Goal: Task Accomplishment & Management: Complete application form

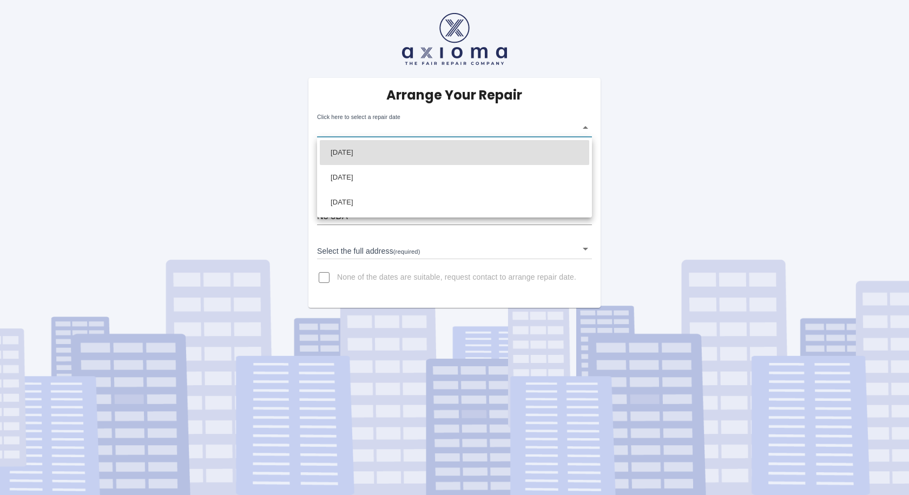
click at [585, 128] on body "Arrange Your Repair Click here to select a repair date ​ Phone Number   * 07503…" at bounding box center [454, 247] width 909 height 495
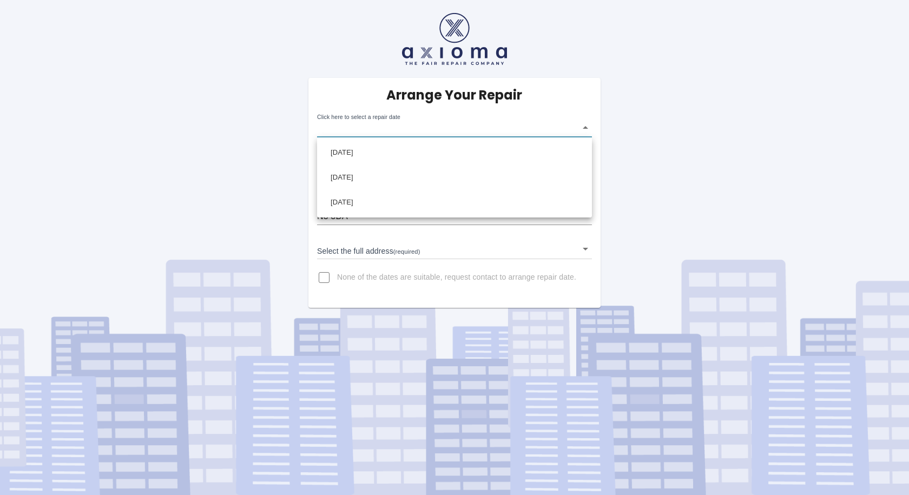
click at [585, 251] on div at bounding box center [454, 247] width 909 height 495
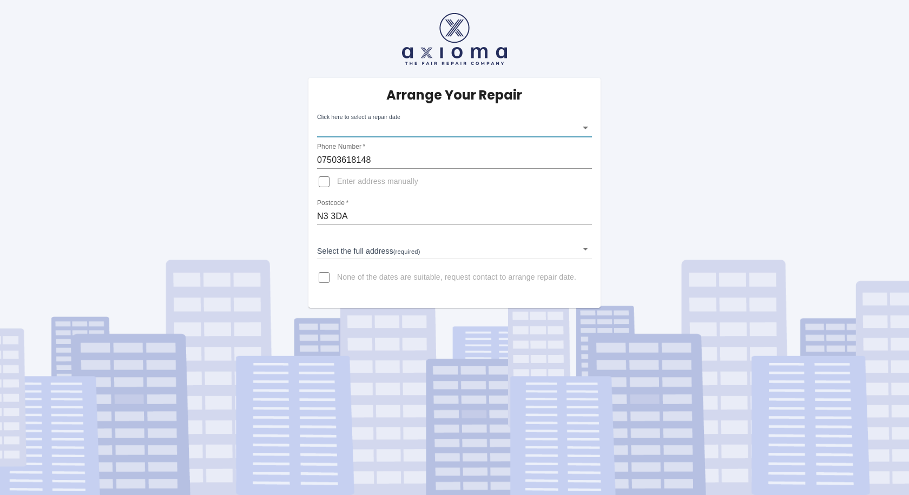
click at [325, 181] on input "Enter address manually" at bounding box center [324, 182] width 26 height 26
checkbox input "true"
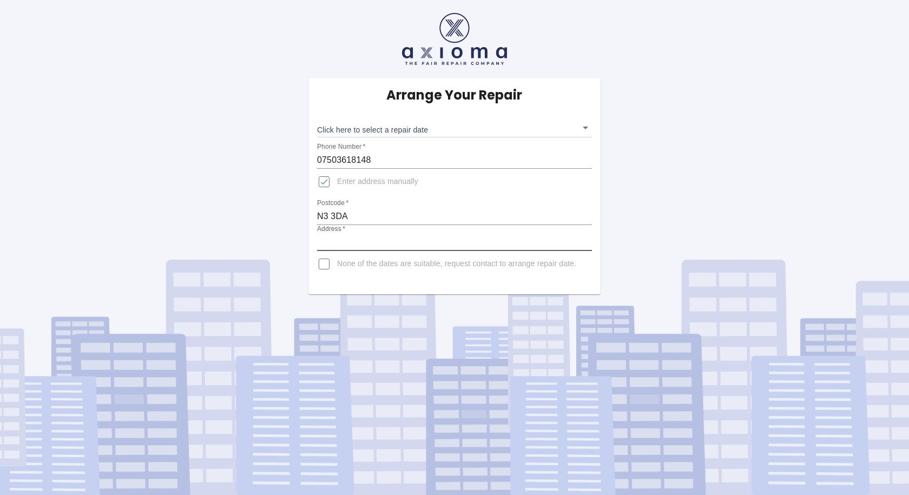
click at [336, 239] on input "Address   *" at bounding box center [454, 242] width 275 height 17
type input "128 basing way"
click at [586, 129] on body "Arrange Your Repair Click here to select a repair date ​ Phone Number   * 07503…" at bounding box center [454, 247] width 909 height 495
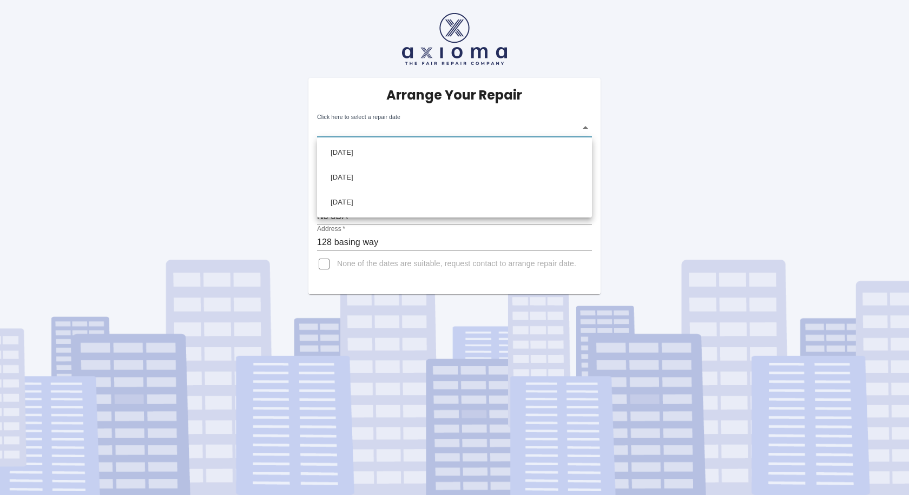
click at [586, 129] on div at bounding box center [454, 247] width 909 height 495
click at [586, 129] on body "Arrange Your Repair Click here to select a repair date ​ Phone Number   * 07503…" at bounding box center [454, 247] width 909 height 495
click at [638, 177] on div at bounding box center [454, 247] width 909 height 495
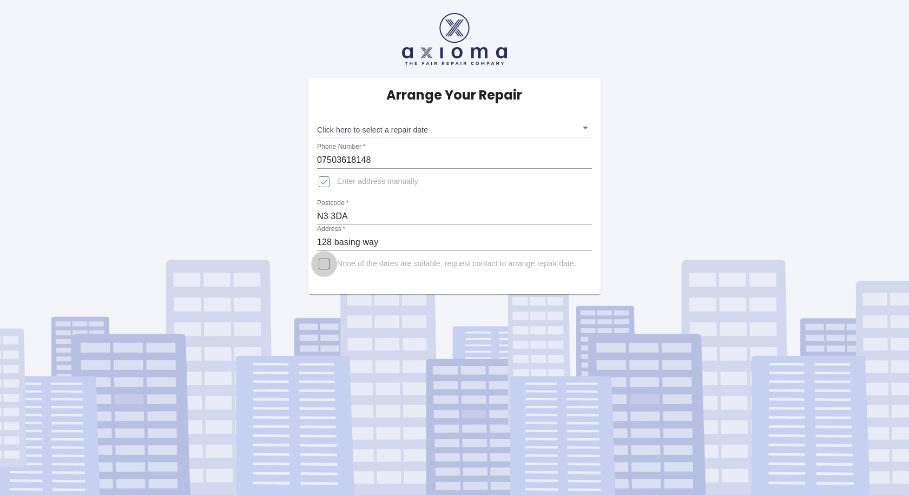
click at [325, 265] on input "None of the dates are suitable, request contact to arrange repair date." at bounding box center [324, 264] width 26 height 26
checkbox input "true"
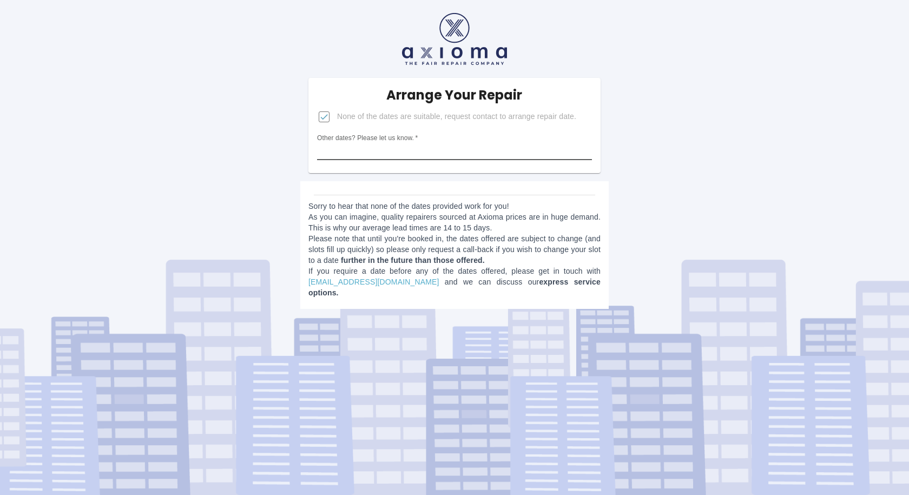
click at [453, 151] on input "Other dates? Please let us know.   *" at bounding box center [454, 151] width 275 height 17
click at [368, 155] on input "Other dates? Please let us know.   *" at bounding box center [454, 151] width 275 height 17
click at [364, 285] on link "estimates@axioma.co.uk" at bounding box center [373, 282] width 130 height 9
click at [341, 151] on input "Other dates? Please let us know.   *" at bounding box center [454, 151] width 275 height 17
click at [350, 279] on link "estimates@axioma.co.uk" at bounding box center [373, 282] width 130 height 9
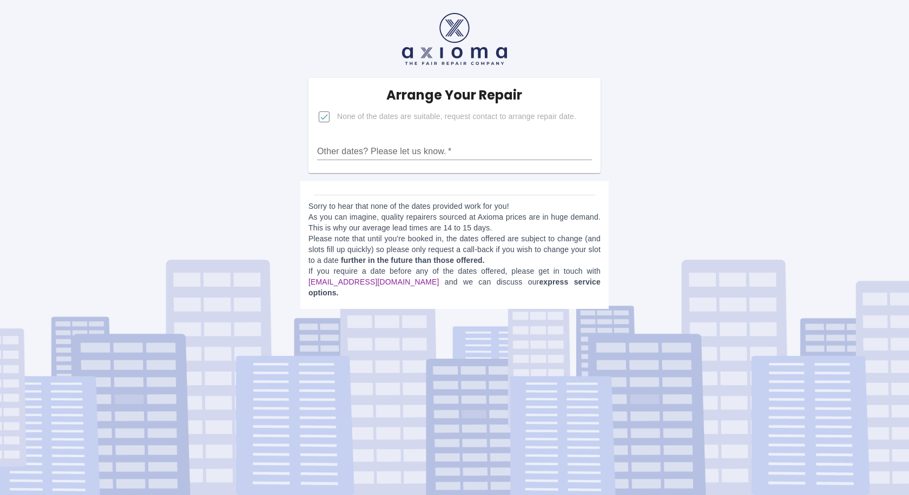
click at [350, 279] on link "estimates@axioma.co.uk" at bounding box center [373, 282] width 130 height 9
click at [350, 280] on link "estimates@axioma.co.uk" at bounding box center [373, 282] width 130 height 9
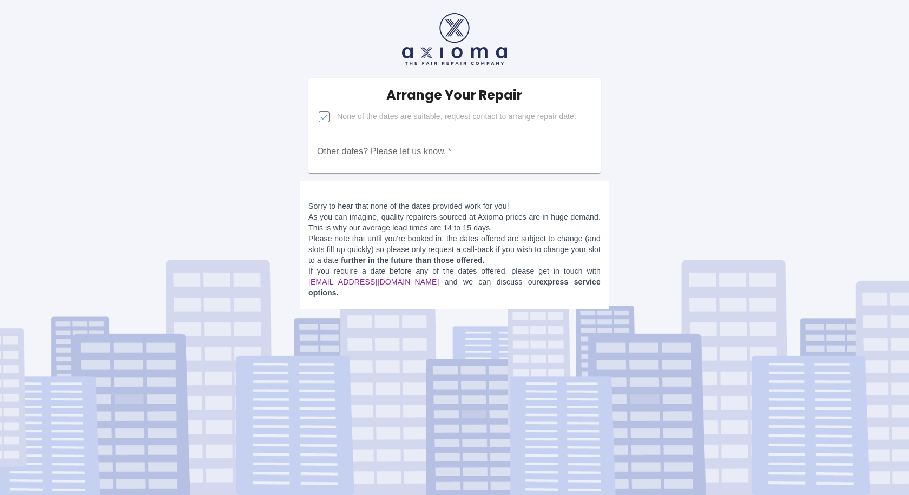
click at [350, 280] on link "estimates@axioma.co.uk" at bounding box center [373, 282] width 130 height 9
click at [329, 151] on input "Other dates? Please let us know.   *" at bounding box center [454, 151] width 275 height 17
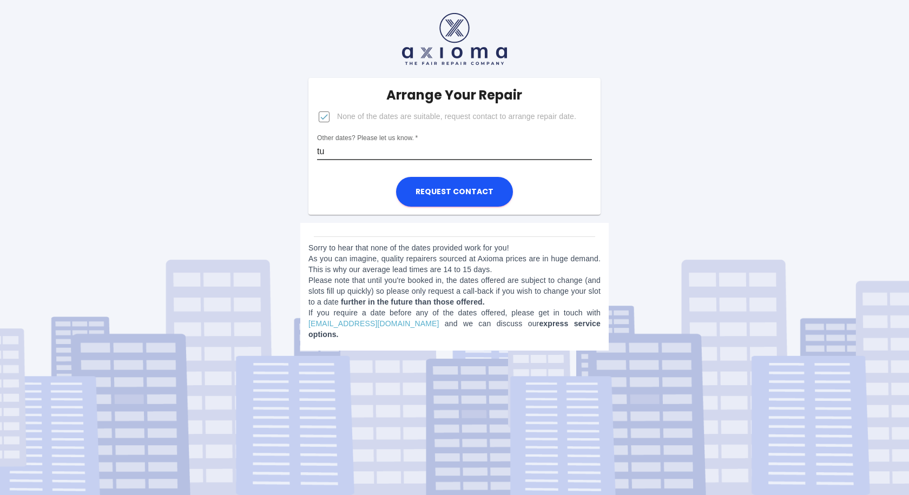
type input "t"
click at [354, 150] on input "Friday 26" at bounding box center [454, 151] width 275 height 17
drag, startPoint x: 377, startPoint y: 155, endPoint x: 393, endPoint y: 148, distance: 17.7
click at [393, 148] on input "Friday 26/09, tues" at bounding box center [454, 151] width 275 height 17
click at [489, 152] on input "Friday 26/09, Tuesday 30/09, Wednesday," at bounding box center [454, 151] width 275 height 17
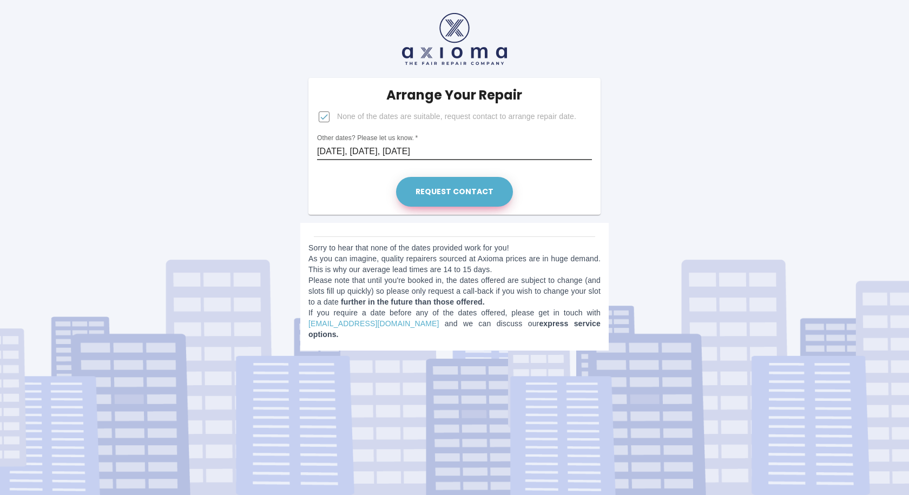
type input "Friday 26/09, Tuesday 30/09, Wednesday, 01/10"
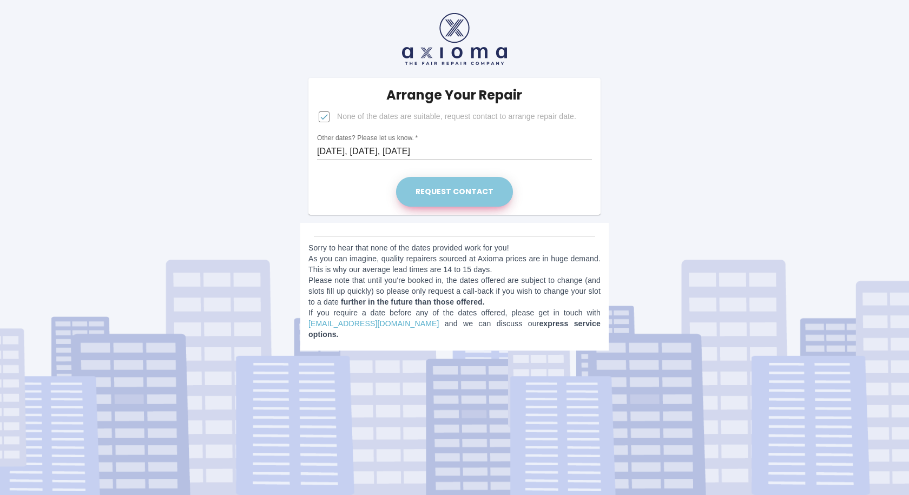
click at [461, 191] on button "Request contact" at bounding box center [454, 192] width 117 height 30
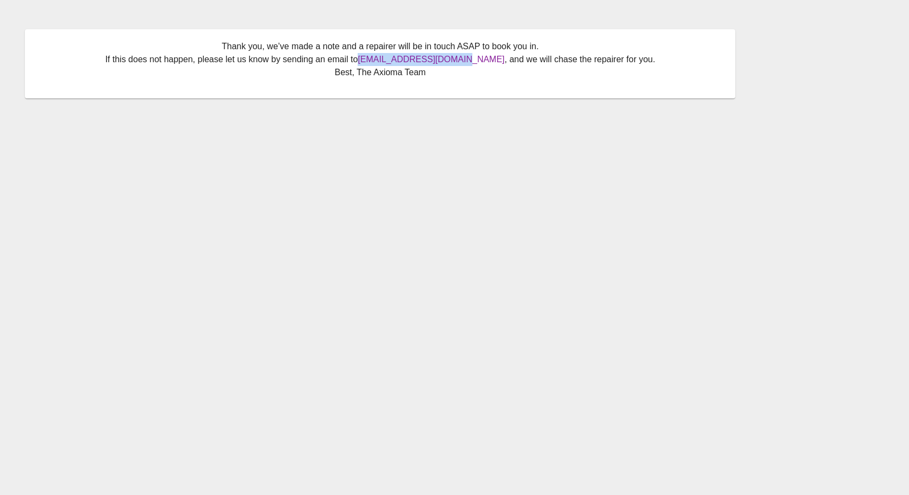
drag, startPoint x: 385, startPoint y: 61, endPoint x: 473, endPoint y: 63, distance: 88.8
click at [473, 63] on p "Thank you, we’ve made a note and a repairer will be in touch ASAP to book you i…" at bounding box center [380, 59] width 689 height 39
copy link "estimates@axioma.co.uk"
